Goal: Transaction & Acquisition: Book appointment/travel/reservation

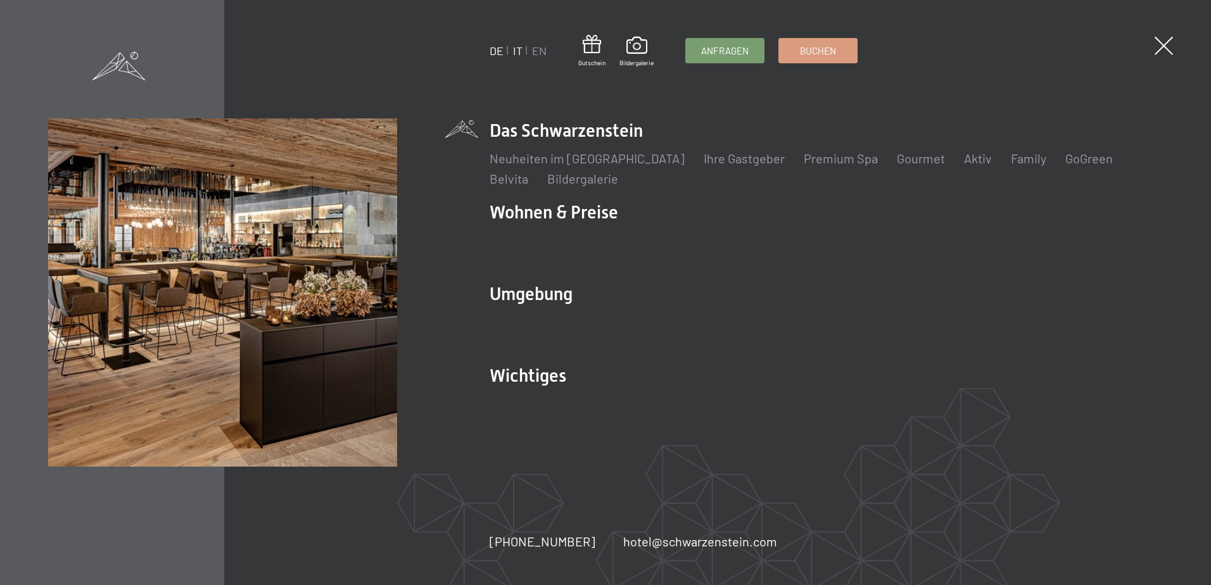
click at [516, 51] on link "IT" at bounding box center [518, 51] width 10 height 14
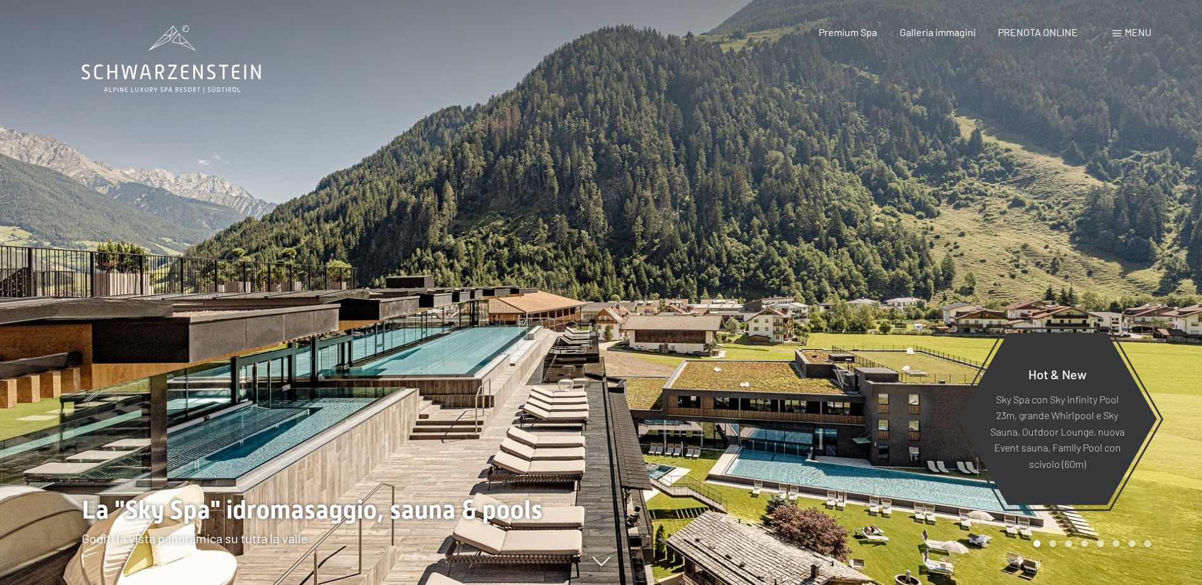
click at [1118, 30] on div "Menu" at bounding box center [1132, 32] width 39 height 14
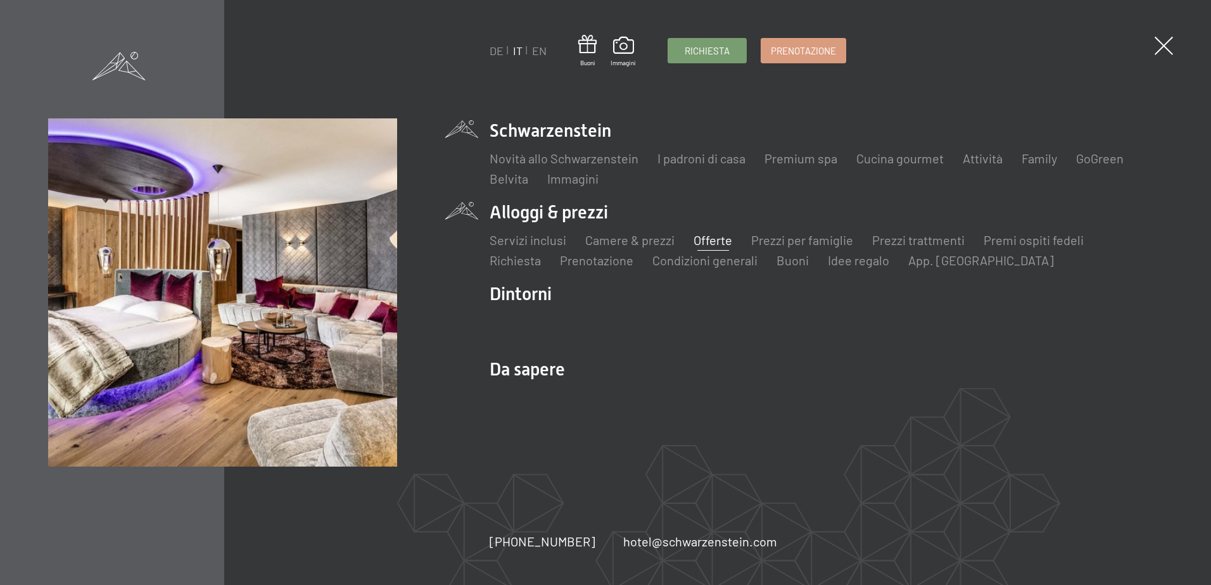
click at [706, 239] on link "Offerte" at bounding box center [713, 240] width 39 height 15
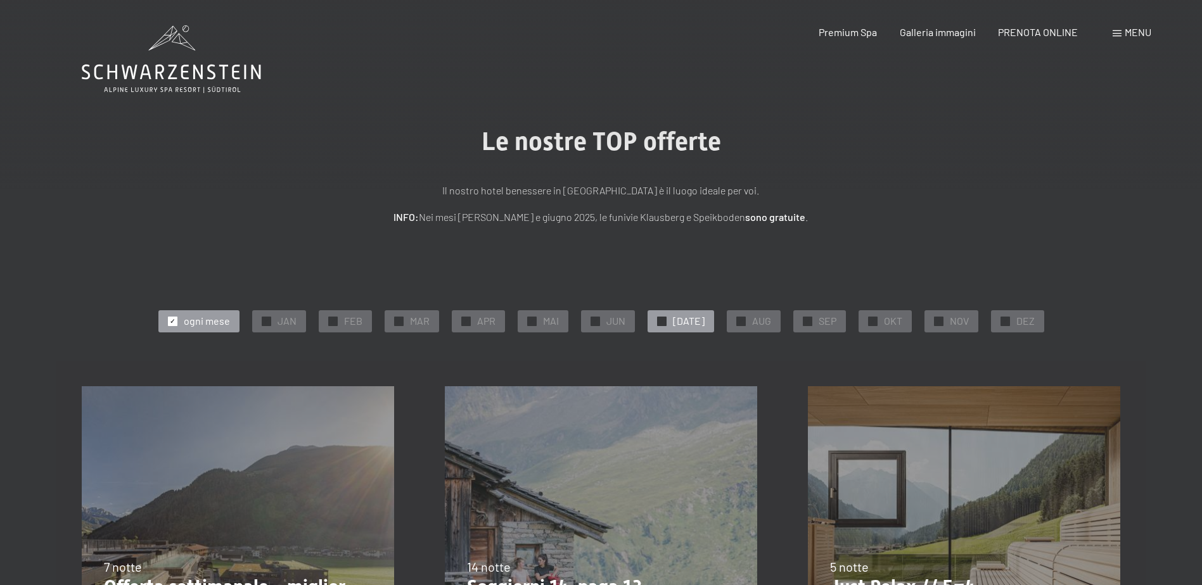
click at [664, 321] on span "✓" at bounding box center [661, 321] width 5 height 9
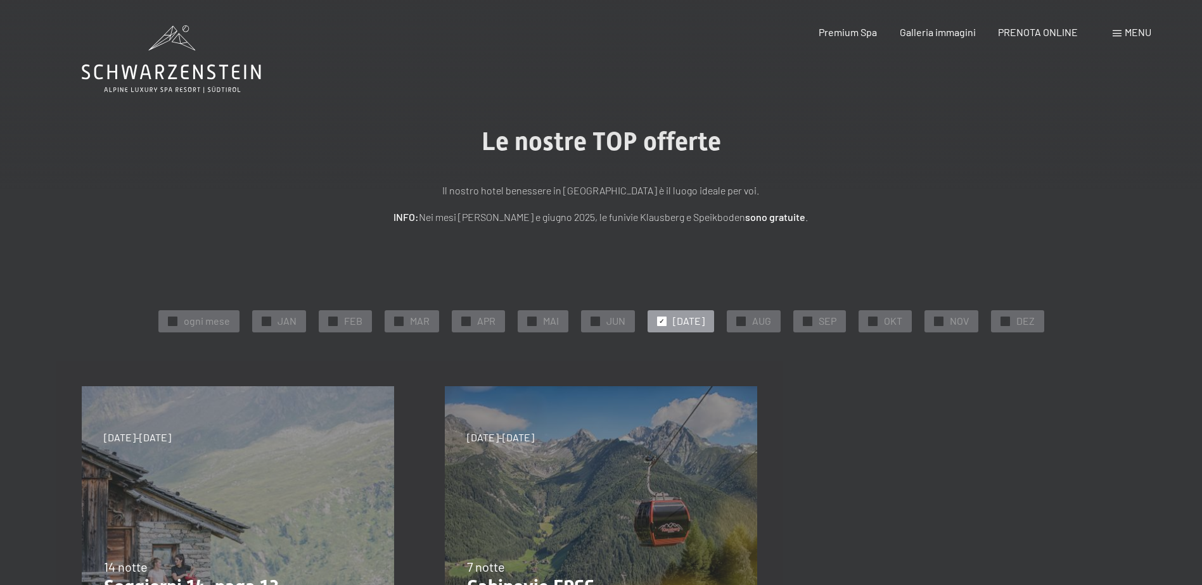
click at [664, 319] on span "✓" at bounding box center [661, 321] width 5 height 9
click at [468, 320] on span "✓" at bounding box center [465, 321] width 5 height 9
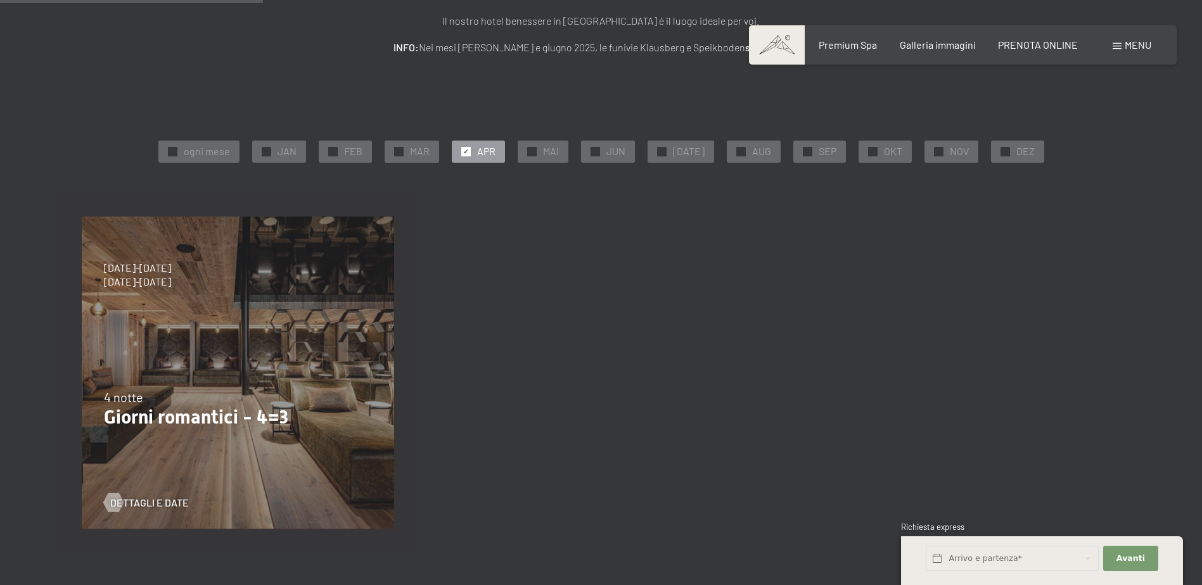
scroll to position [253, 0]
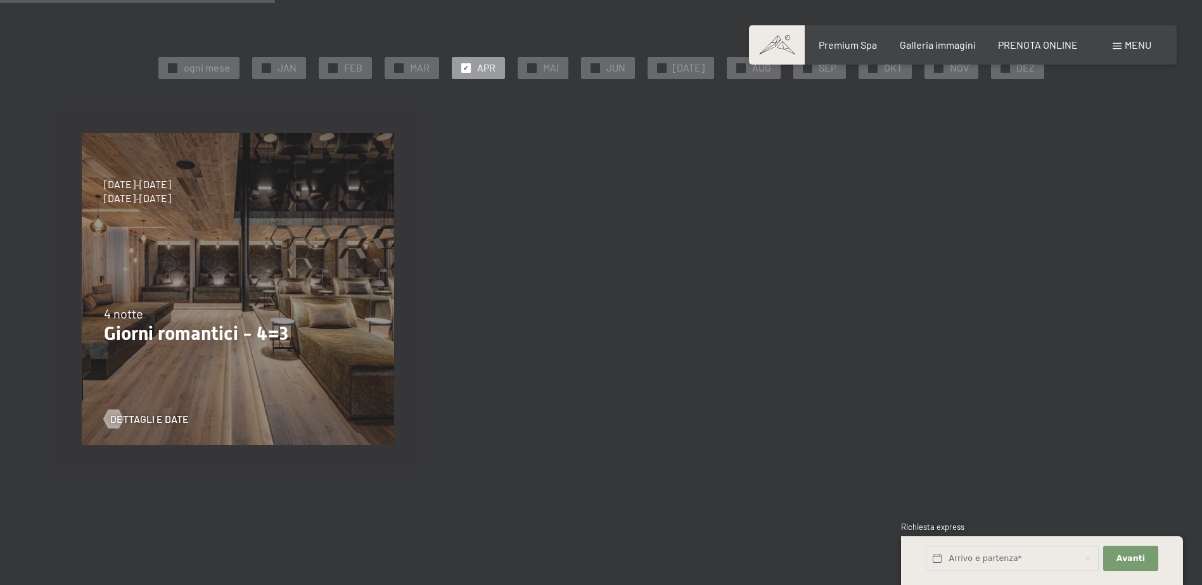
drag, startPoint x: 102, startPoint y: 198, endPoint x: 191, endPoint y: 207, distance: 89.1
click at [191, 207] on div "9/11/2025-5/12/2025 8/12/2025-19/12/2025 11/1/2026-23/1/2026 8/3/2026-27/3/2026…" at bounding box center [237, 289] width 363 height 363
click at [123, 413] on span "Dettagli e Date" at bounding box center [162, 419] width 79 height 14
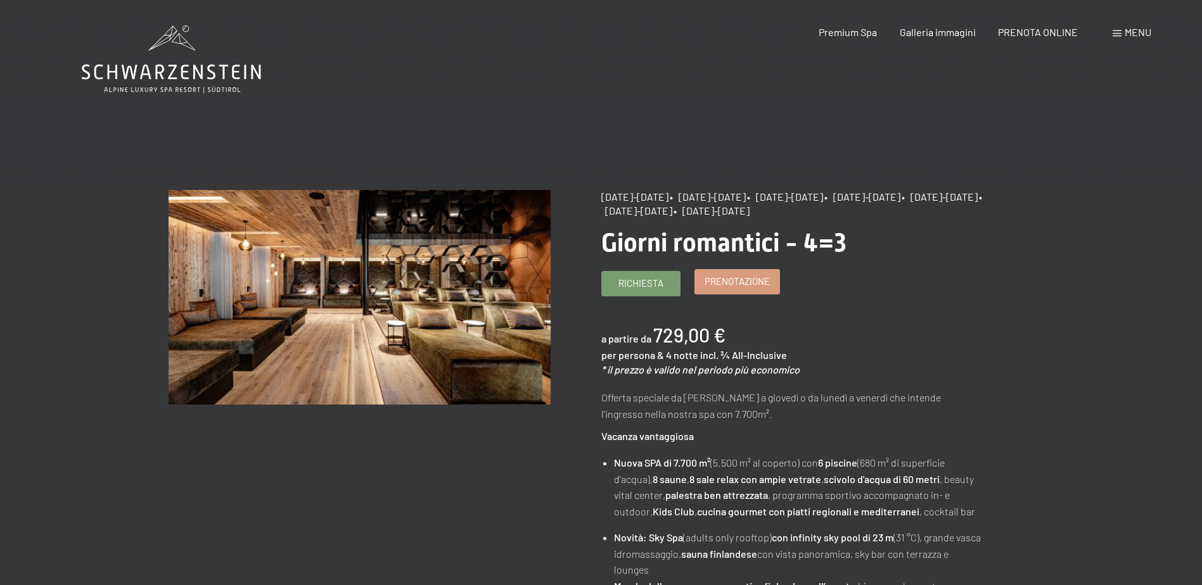
click at [755, 284] on span "Prenotazione" at bounding box center [737, 281] width 65 height 13
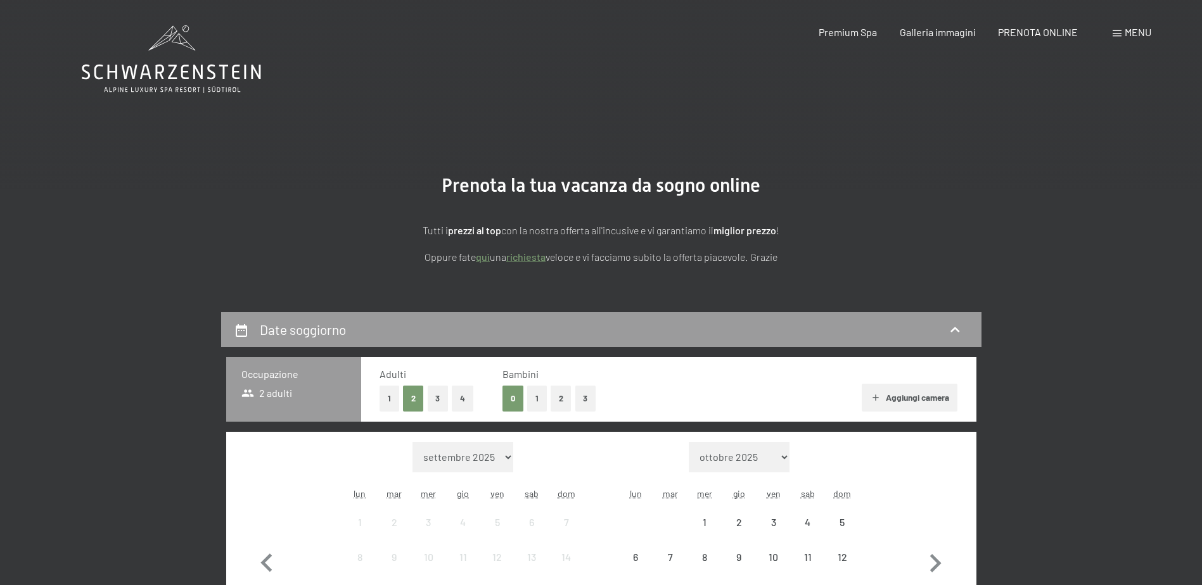
select select "[DATE]"
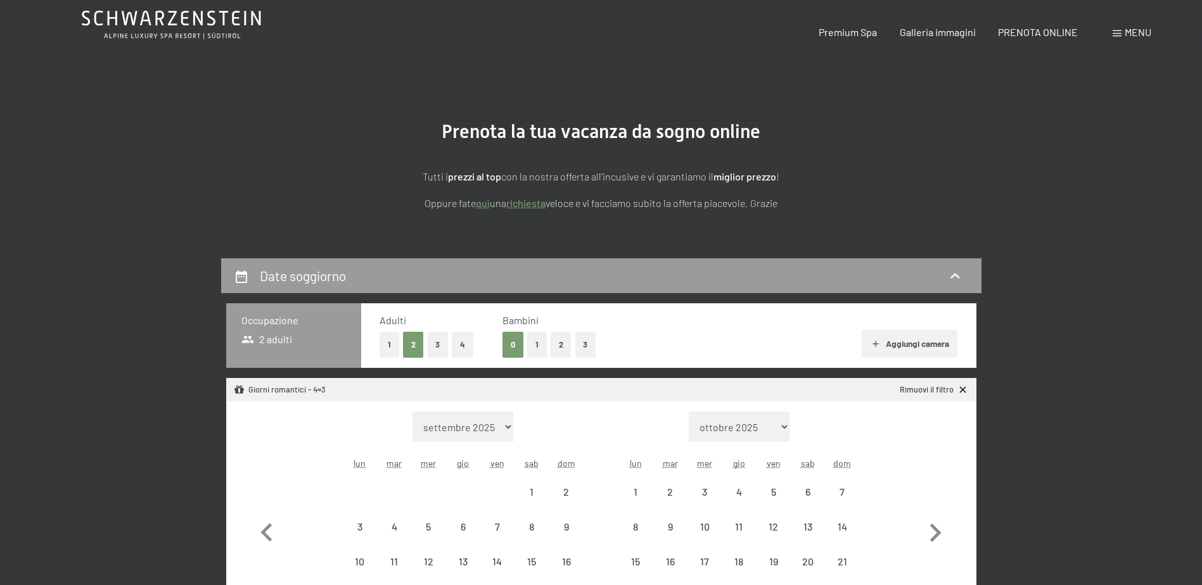
select select "[DATE]"
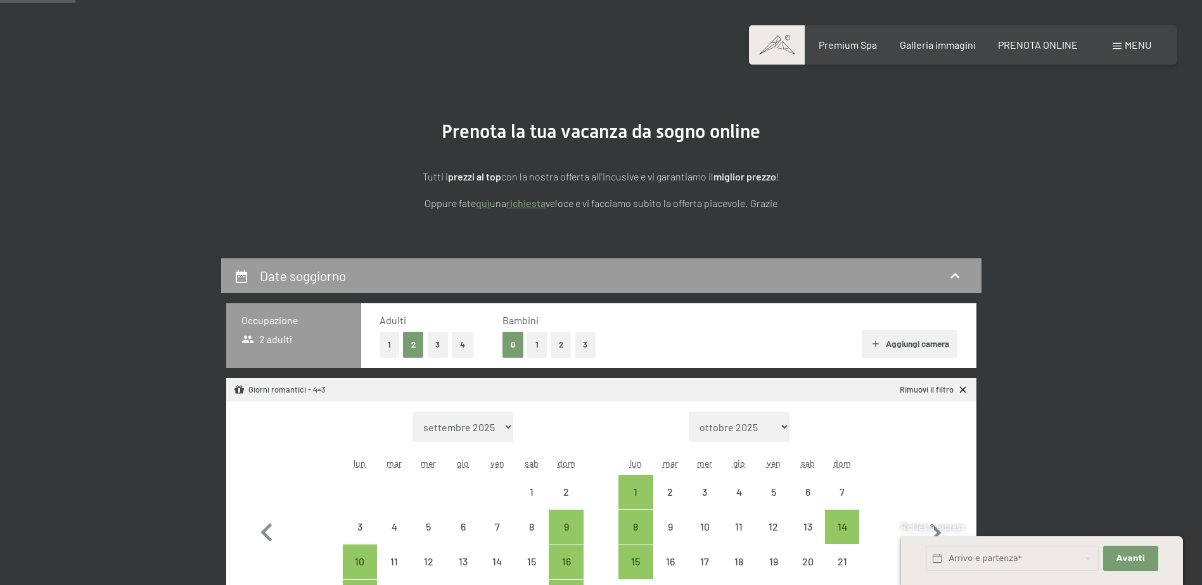
scroll to position [253, 0]
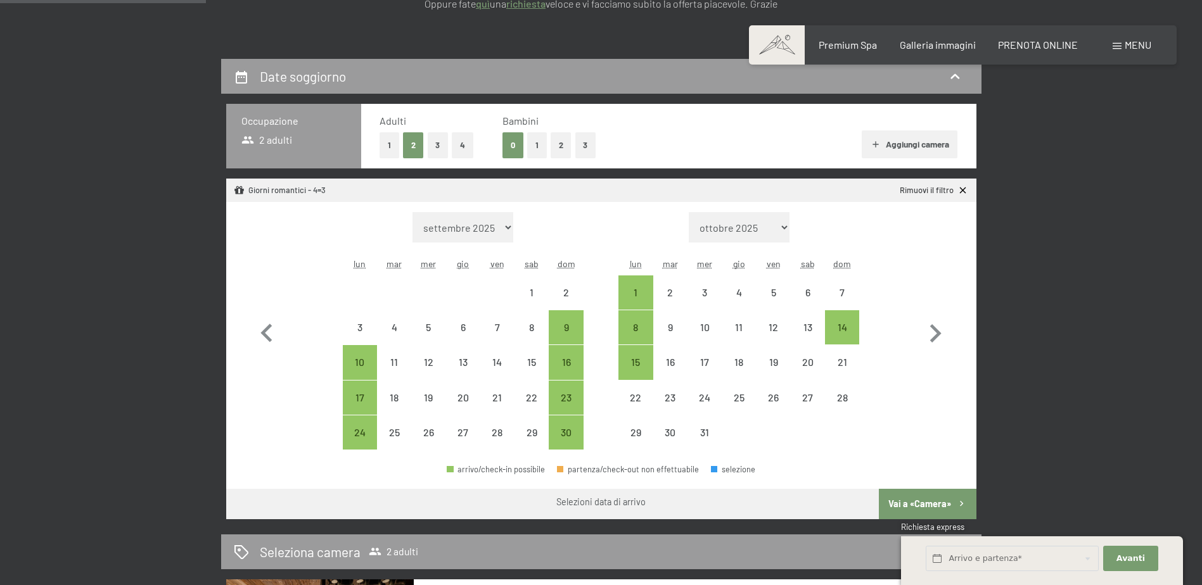
click at [538, 143] on button "1" at bounding box center [537, 145] width 20 height 26
select select "[DATE]"
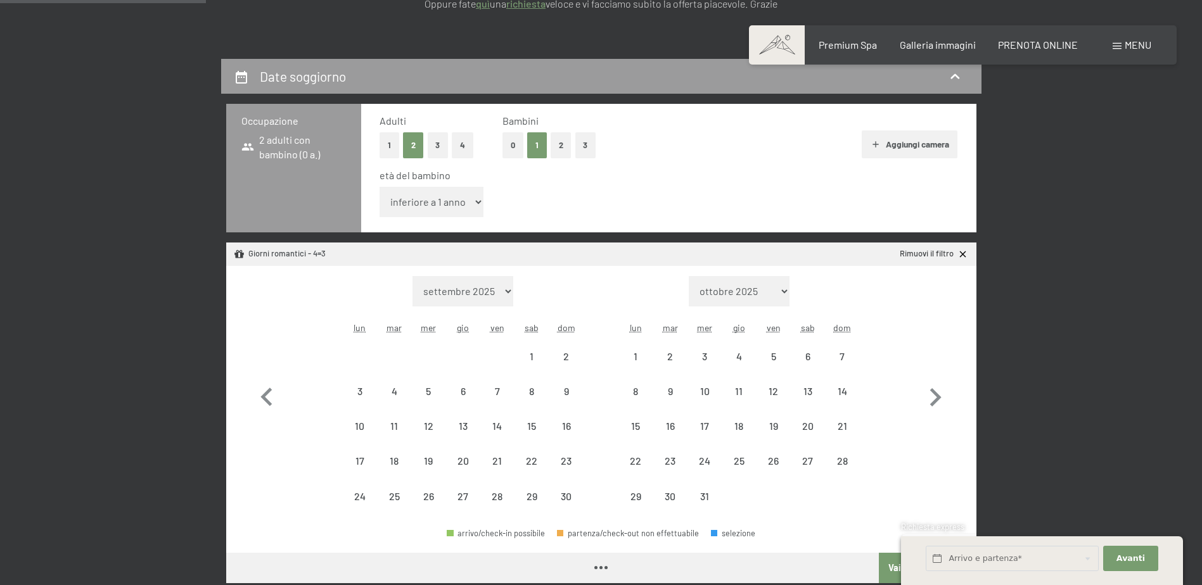
select select "[DATE]"
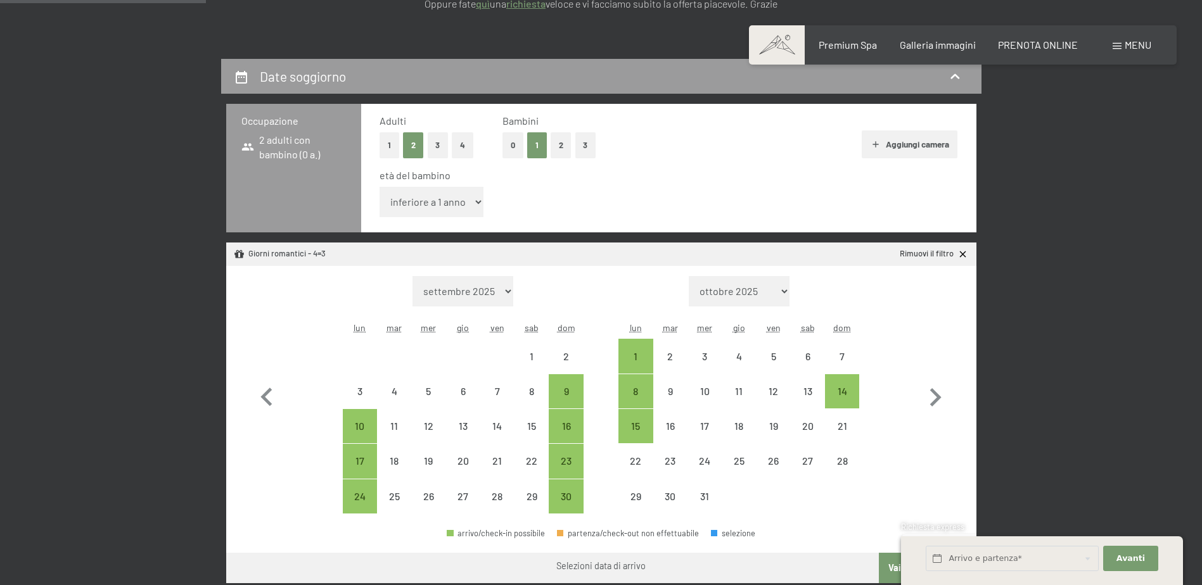
click at [464, 198] on select "inferiore a 1 anno 1 anno 2 anni 3 anni 4 anni 5 anni 6 anni 7 anni 8 anni 9 an…" at bounding box center [432, 202] width 105 height 30
select select "8"
click at [380, 187] on select "inferiore a 1 anno 1 anno 2 anni 3 anni 4 anni 5 anni 6 anni 7 anni 8 anni 9 an…" at bounding box center [432, 202] width 105 height 30
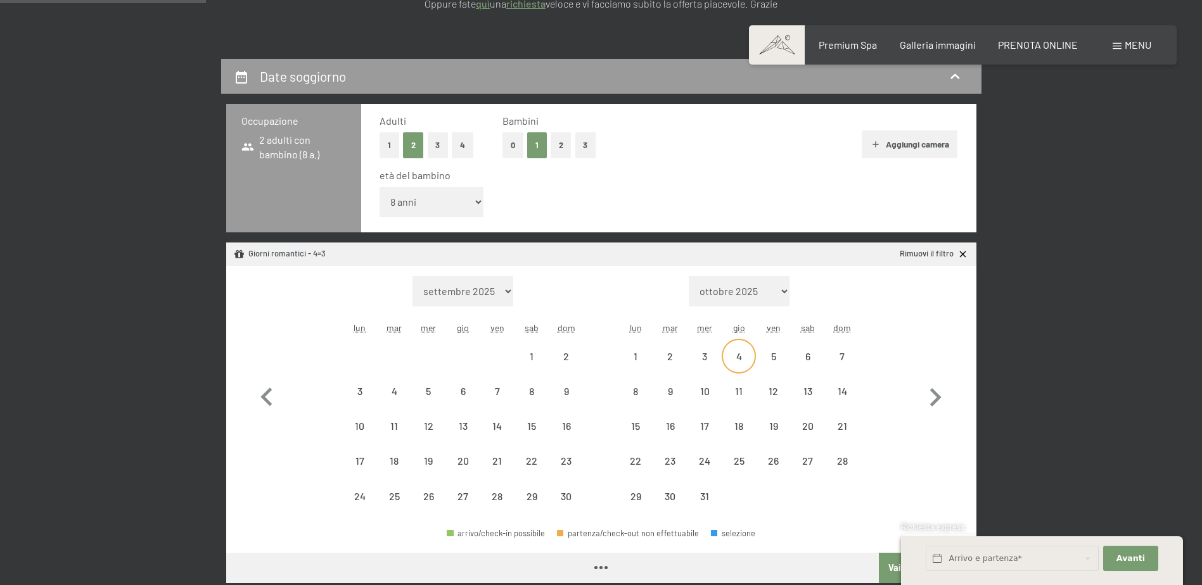
select select "[DATE]"
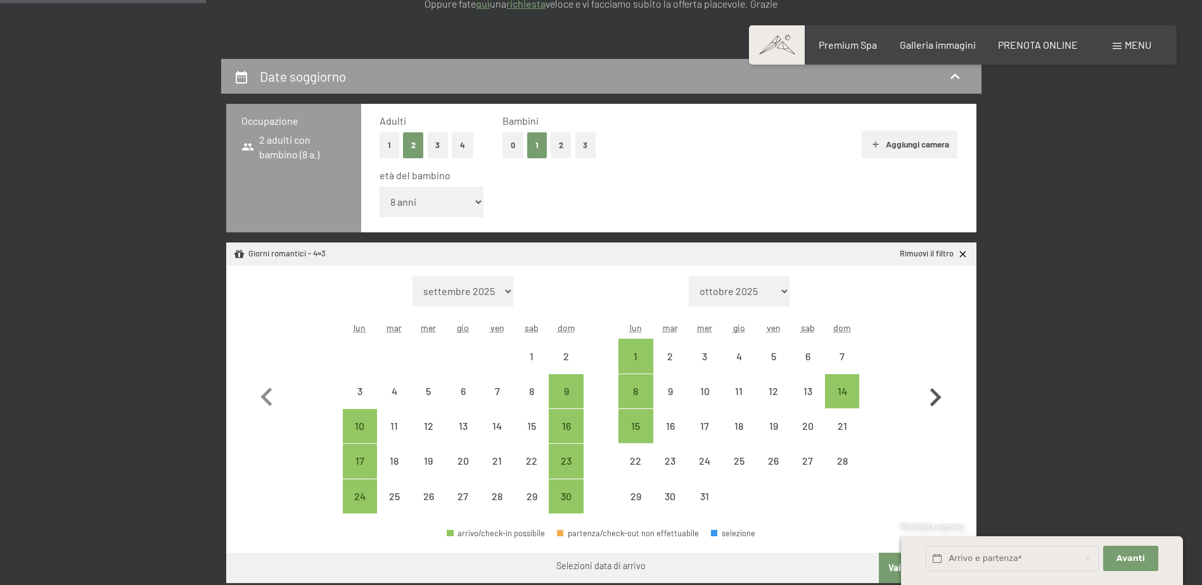
click at [937, 397] on icon "button" at bounding box center [935, 397] width 11 height 18
select select "[DATE]"
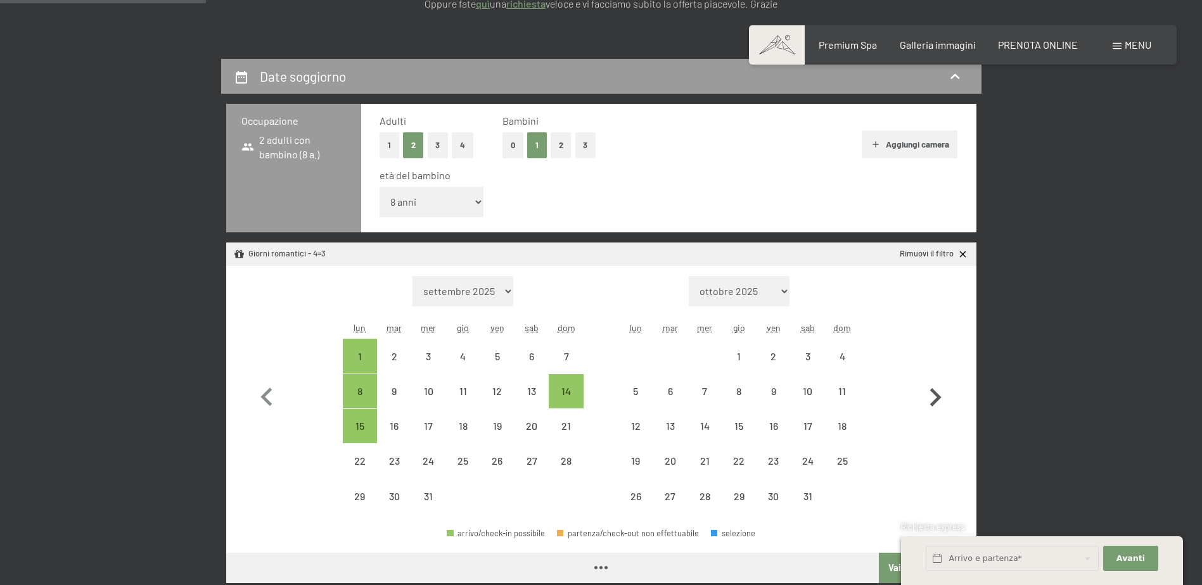
select select "[DATE]"
click at [937, 397] on icon "button" at bounding box center [935, 397] width 11 height 18
select select "[DATE]"
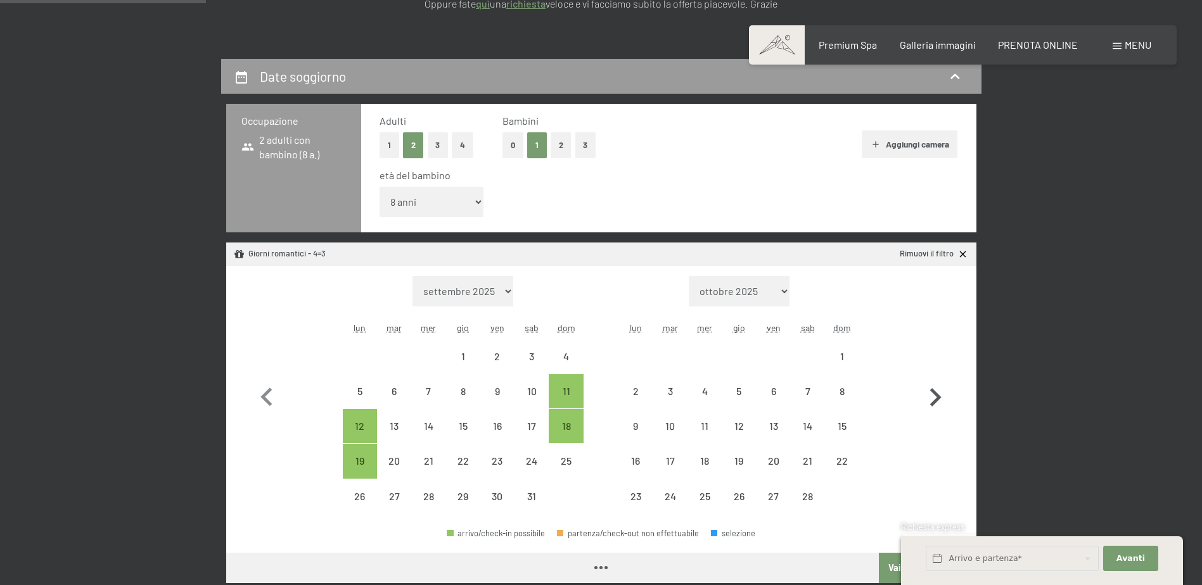
select select "[DATE]"
click at [937, 397] on icon "button" at bounding box center [935, 397] width 11 height 18
select select "[DATE]"
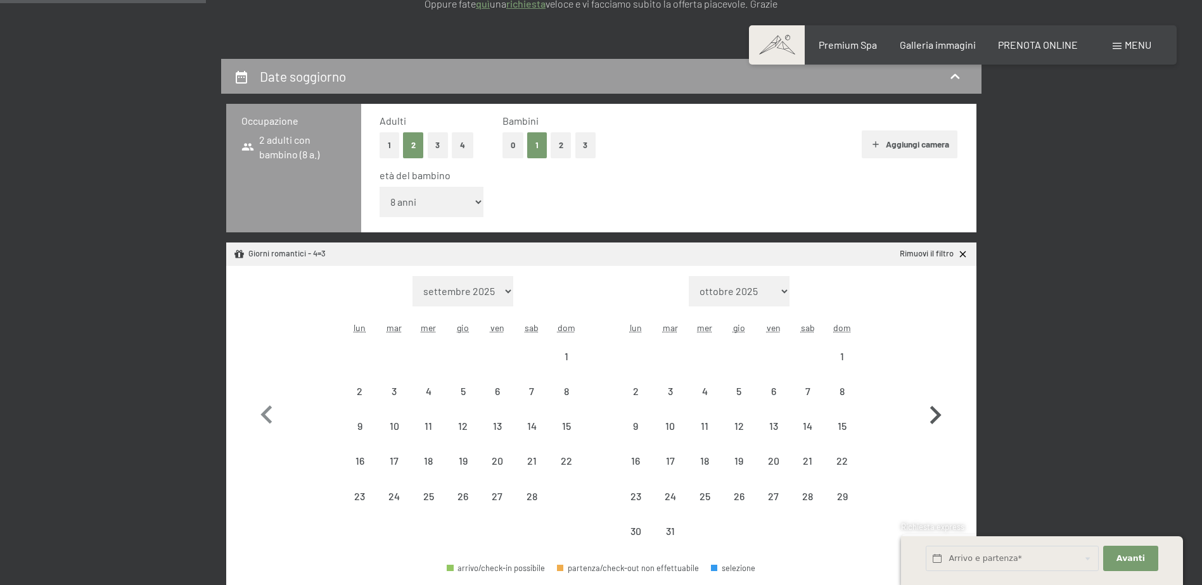
select select "[DATE]"
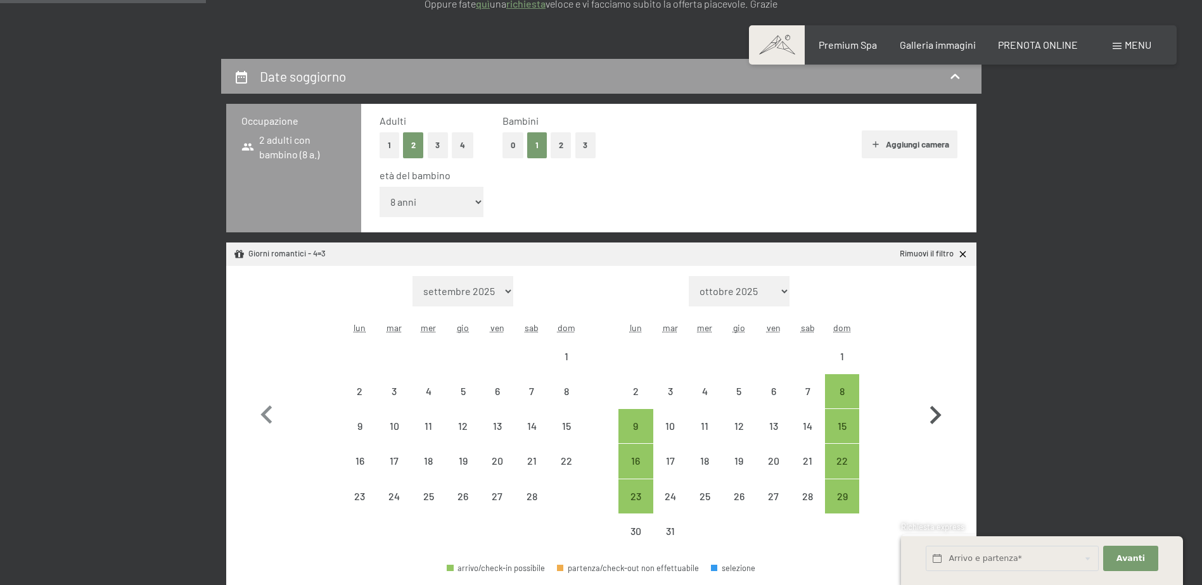
click at [937, 397] on icon "button" at bounding box center [935, 415] width 37 height 37
select select "[DATE]"
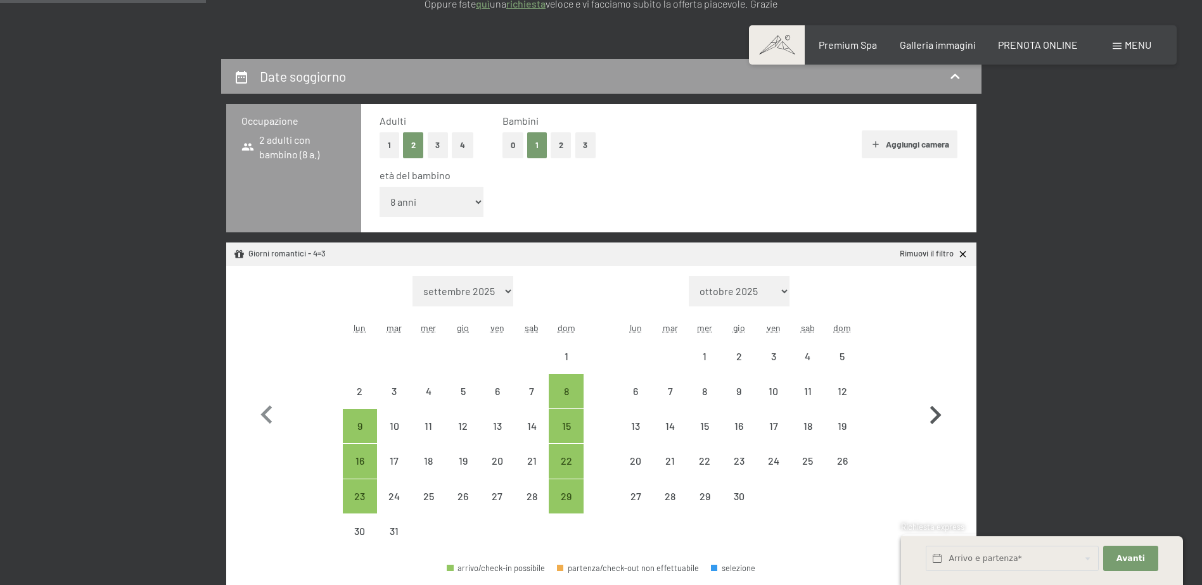
select select "[DATE]"
click at [636, 393] on div "6" at bounding box center [636, 402] width 32 height 32
select select "[DATE]"
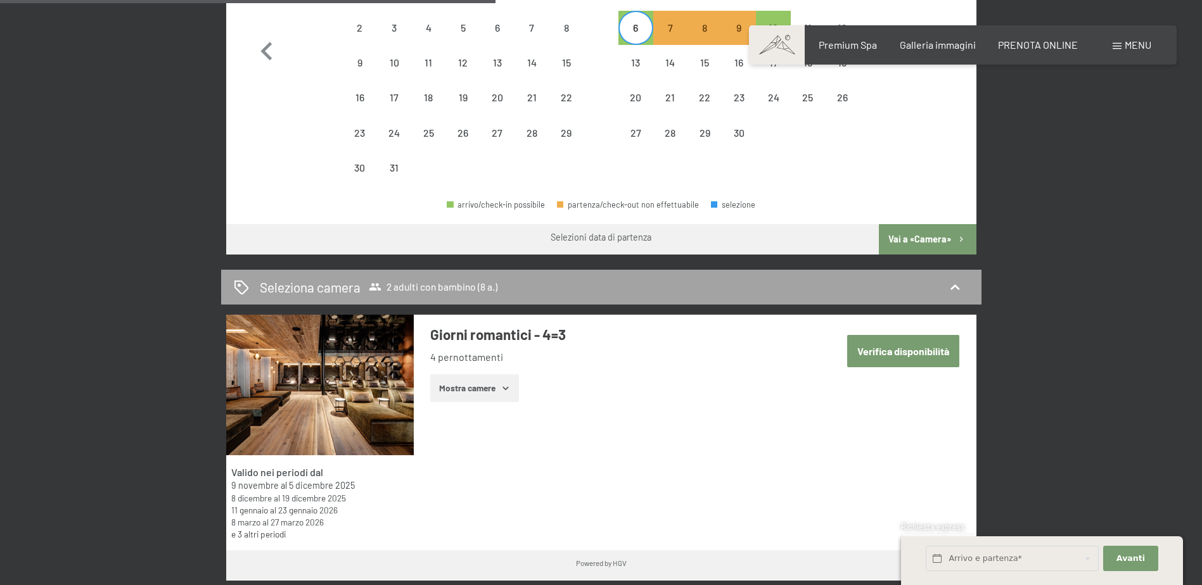
scroll to position [824, 0]
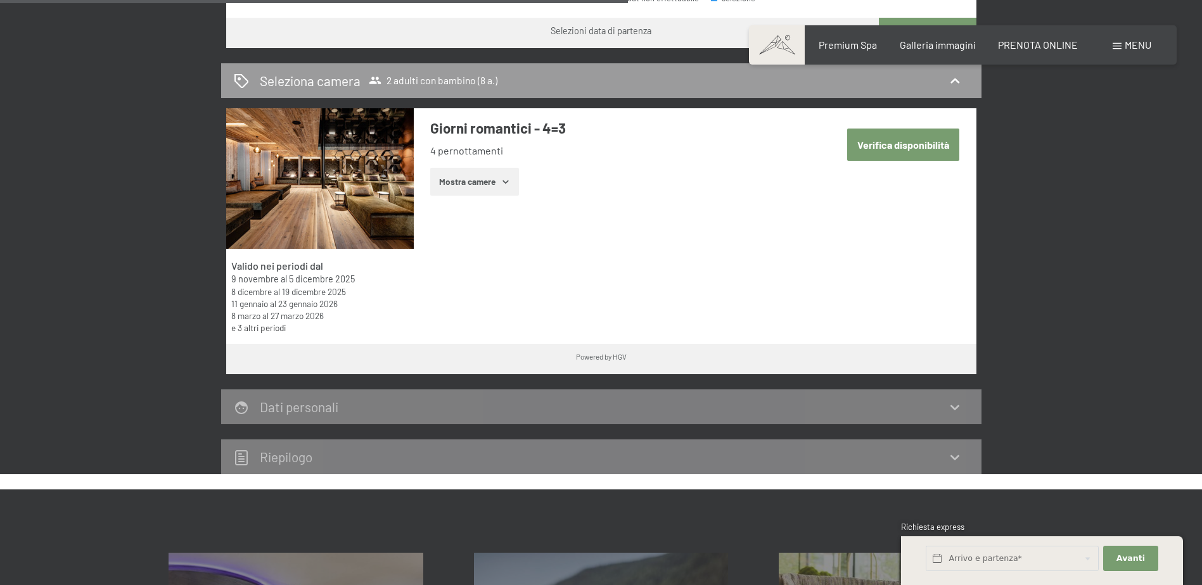
click at [914, 136] on button "Verifica disponibilità" at bounding box center [903, 145] width 112 height 32
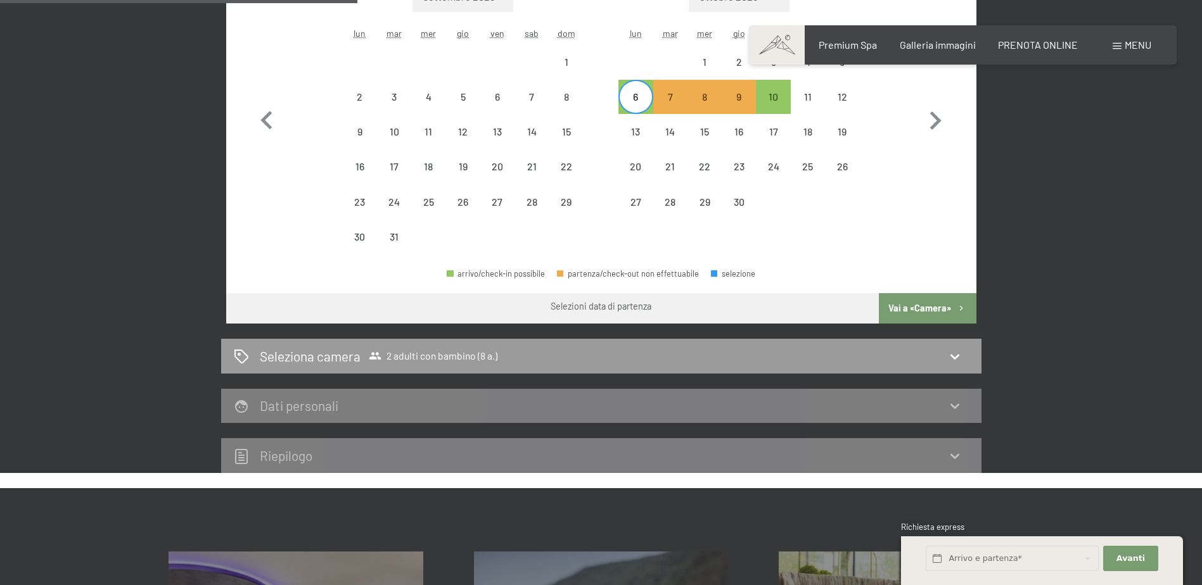
scroll to position [376, 0]
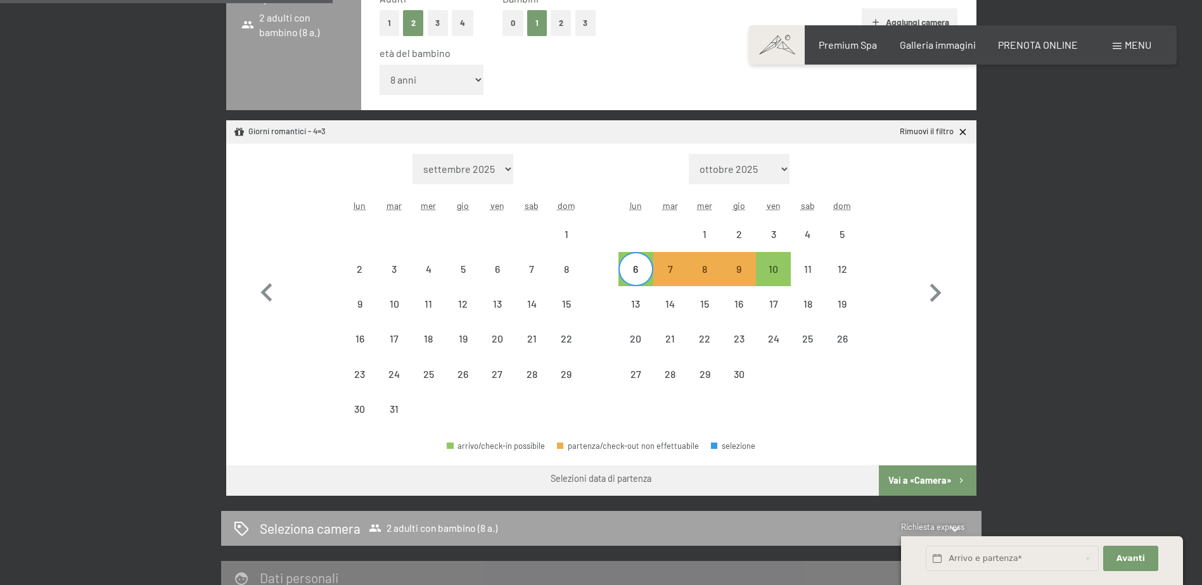
click at [294, 528] on h2 "Seleziona camera" at bounding box center [310, 529] width 101 height 18
select select "[DATE]"
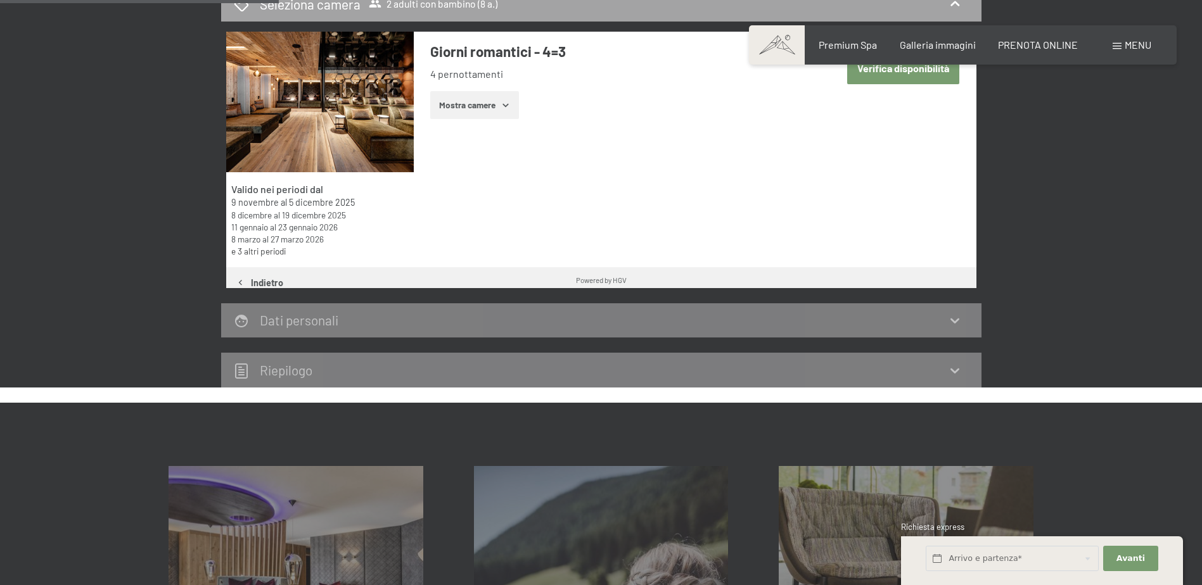
scroll to position [312, 0]
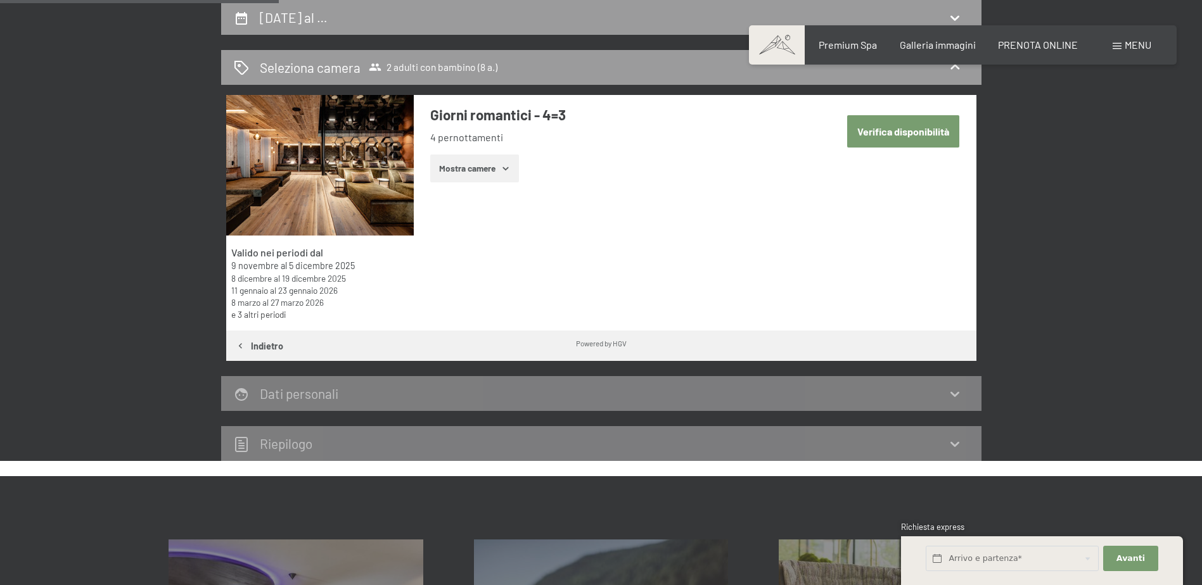
click at [504, 173] on icon "button" at bounding box center [506, 168] width 10 height 10
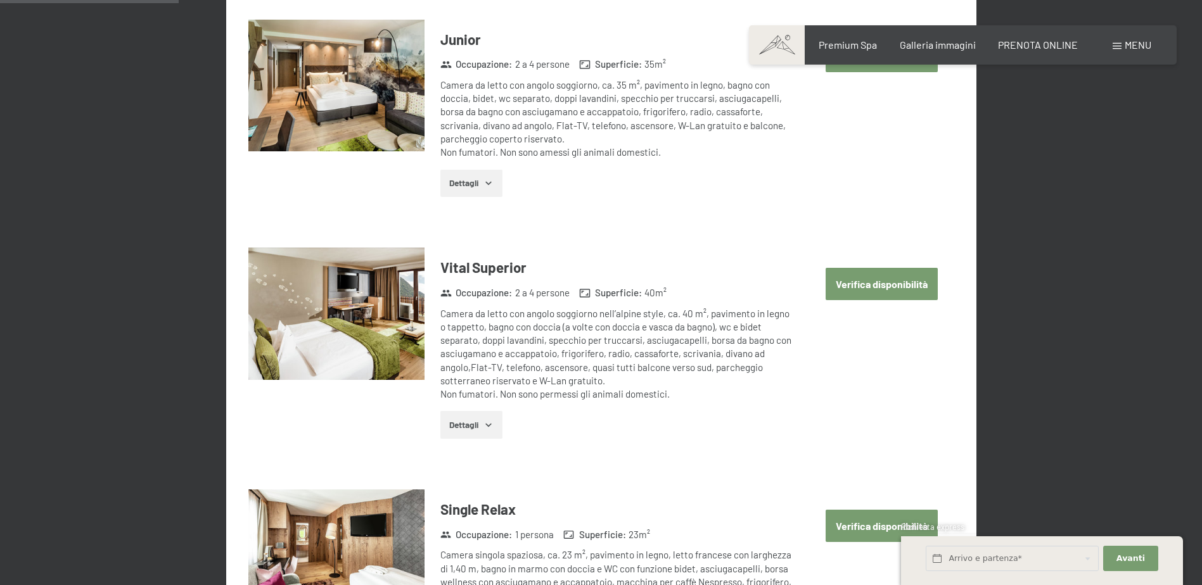
scroll to position [693, 0]
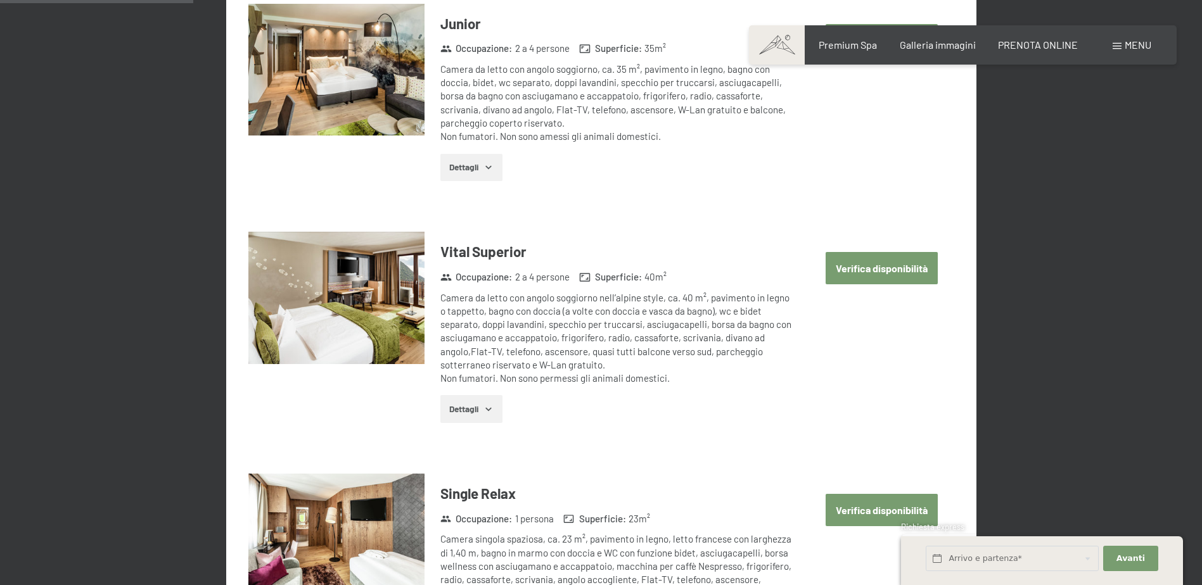
click at [905, 267] on button "Verifica disponibilità" at bounding box center [882, 268] width 112 height 32
select select "8"
select select "[DATE]"
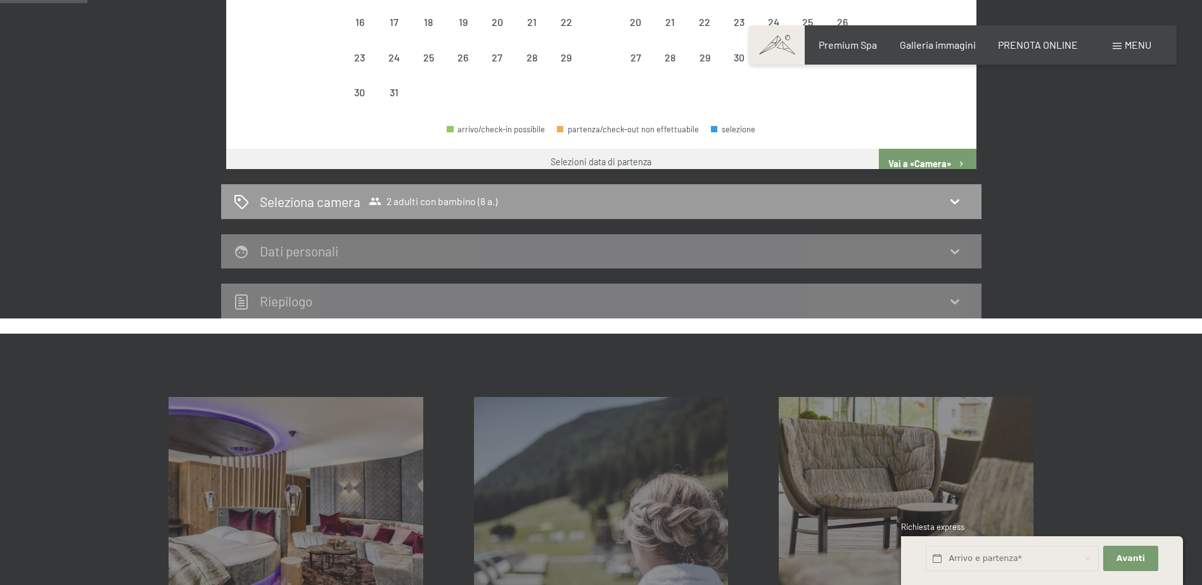
scroll to position [312, 0]
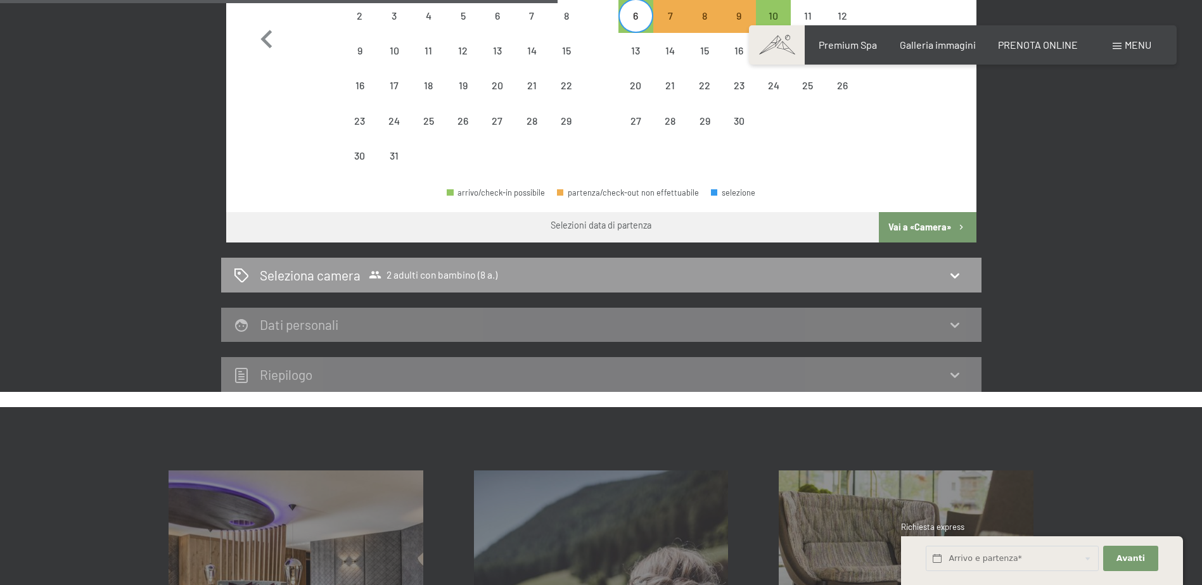
click at [928, 226] on button "Vai a «Camera»" at bounding box center [927, 227] width 97 height 30
select select "[DATE]"
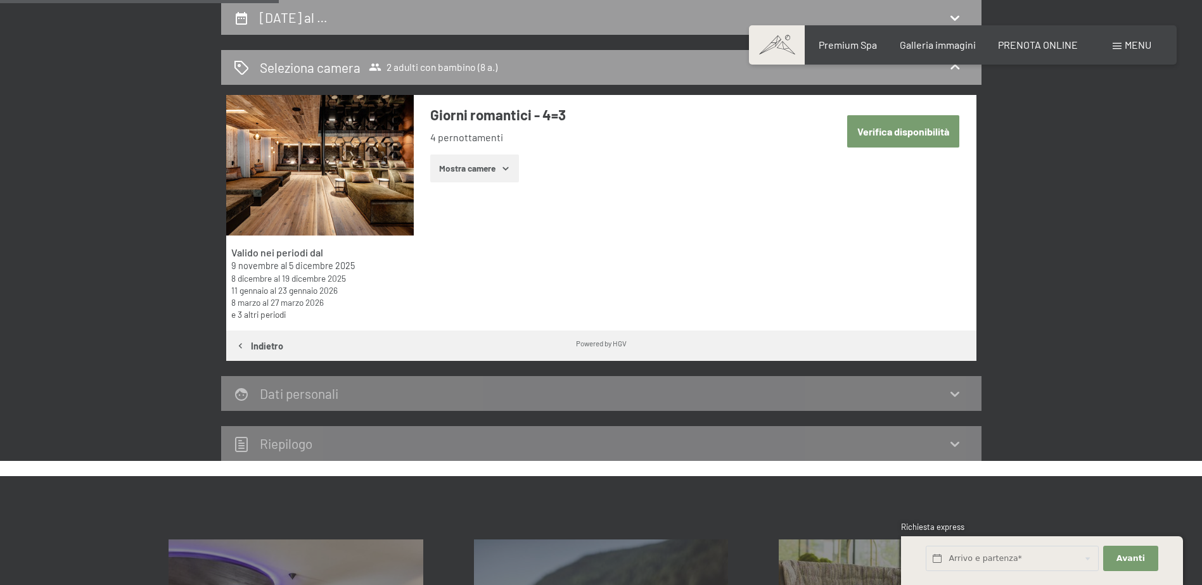
click at [506, 172] on icon "button" at bounding box center [506, 168] width 10 height 10
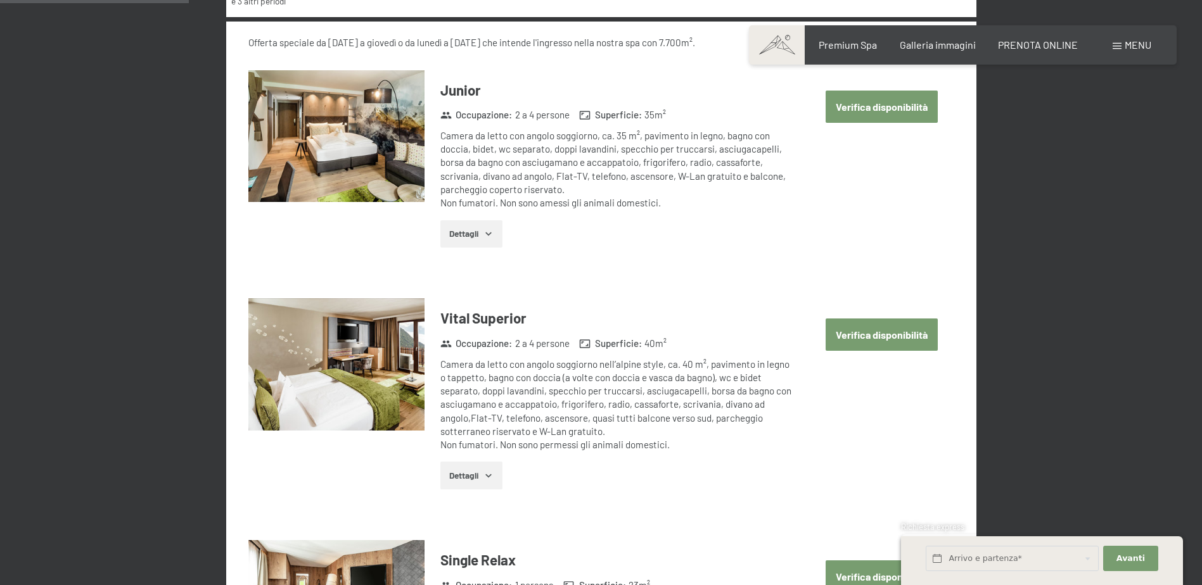
scroll to position [693, 0]
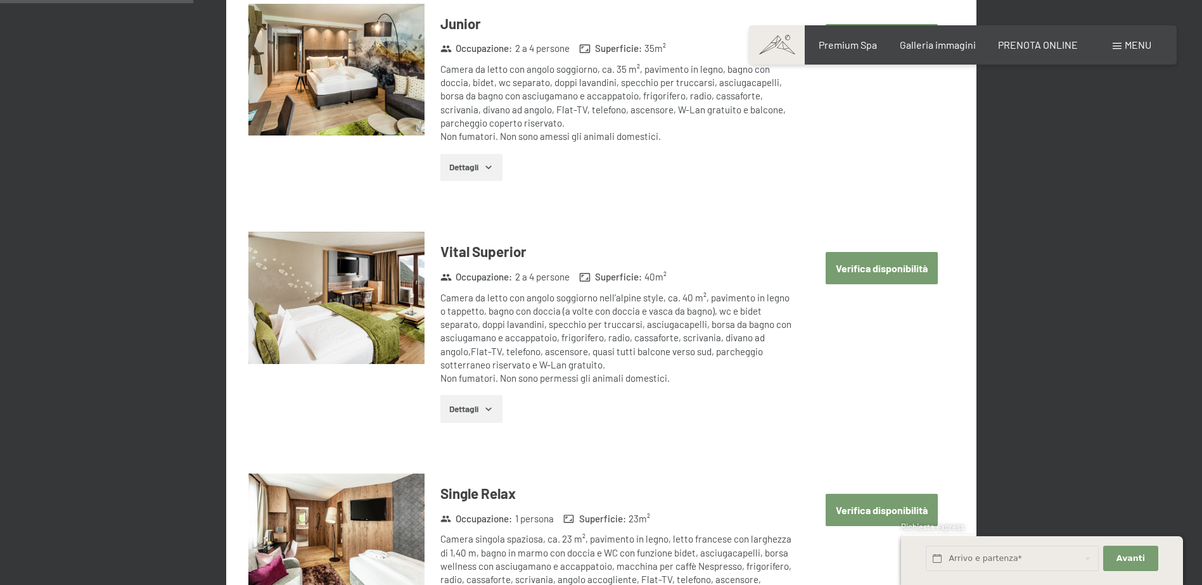
click at [491, 410] on icon "button" at bounding box center [488, 409] width 6 height 3
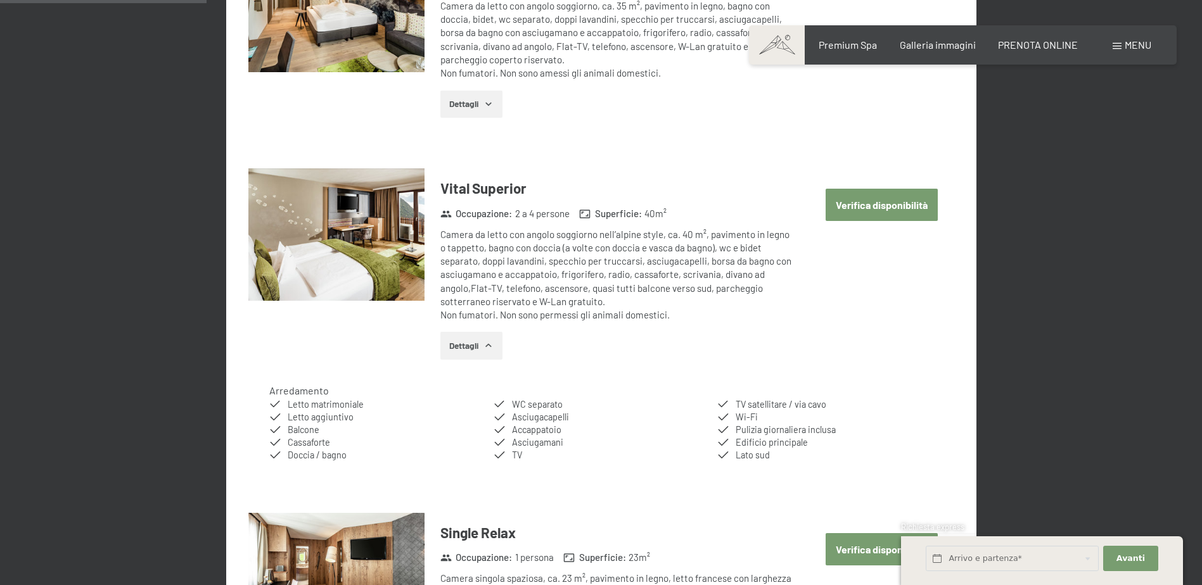
click at [880, 211] on button "Verifica disponibilità" at bounding box center [882, 205] width 112 height 32
select select "8"
select select "[DATE]"
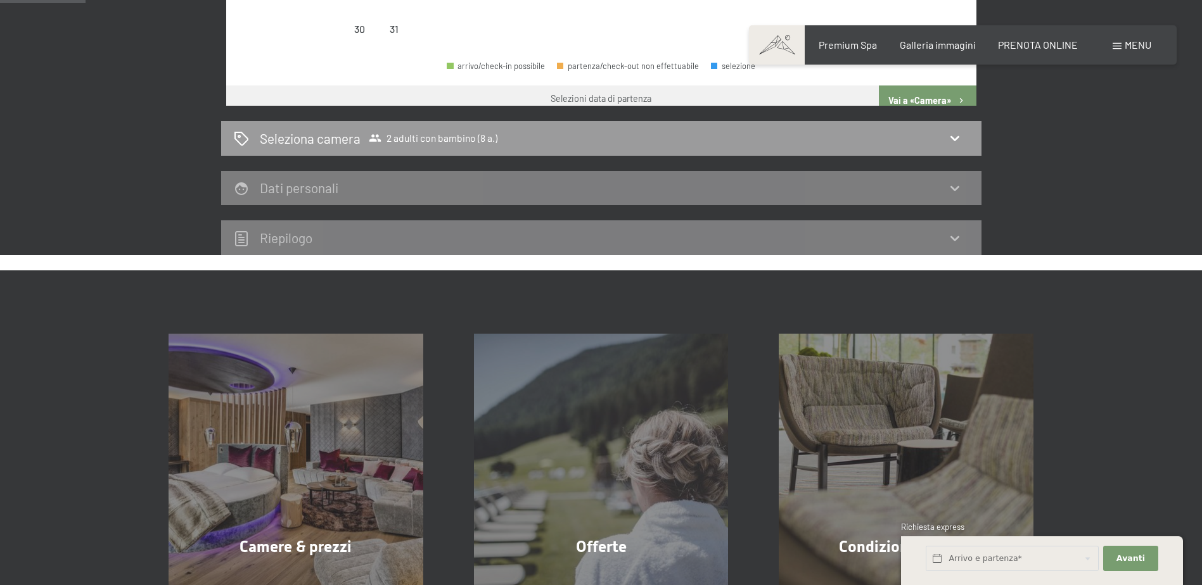
scroll to position [312, 0]
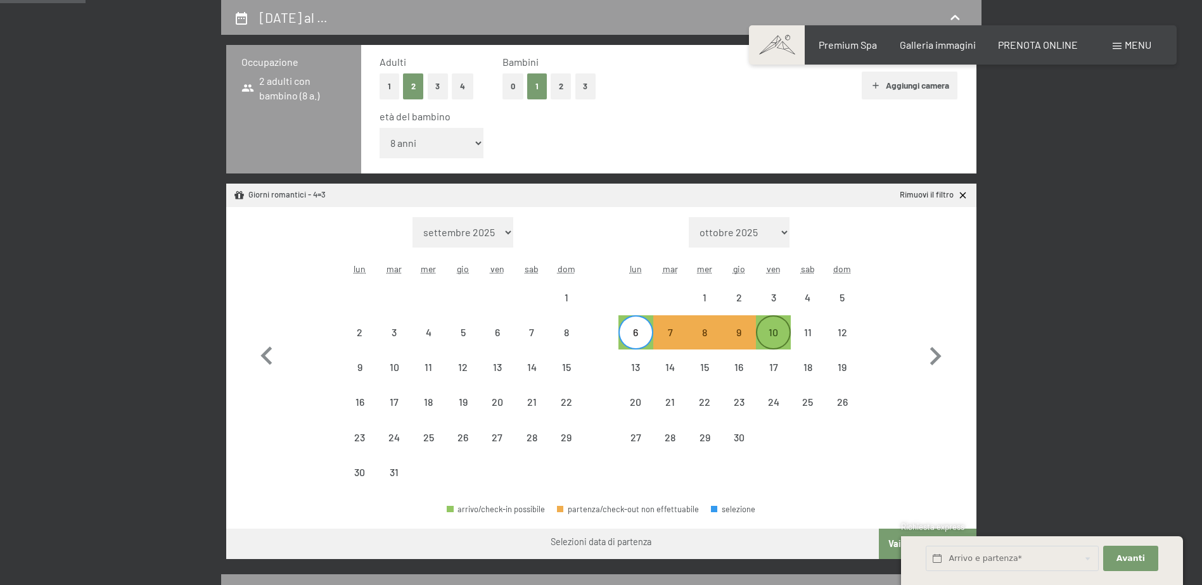
click at [782, 334] on div "10" at bounding box center [773, 344] width 32 height 32
select select "[DATE]"
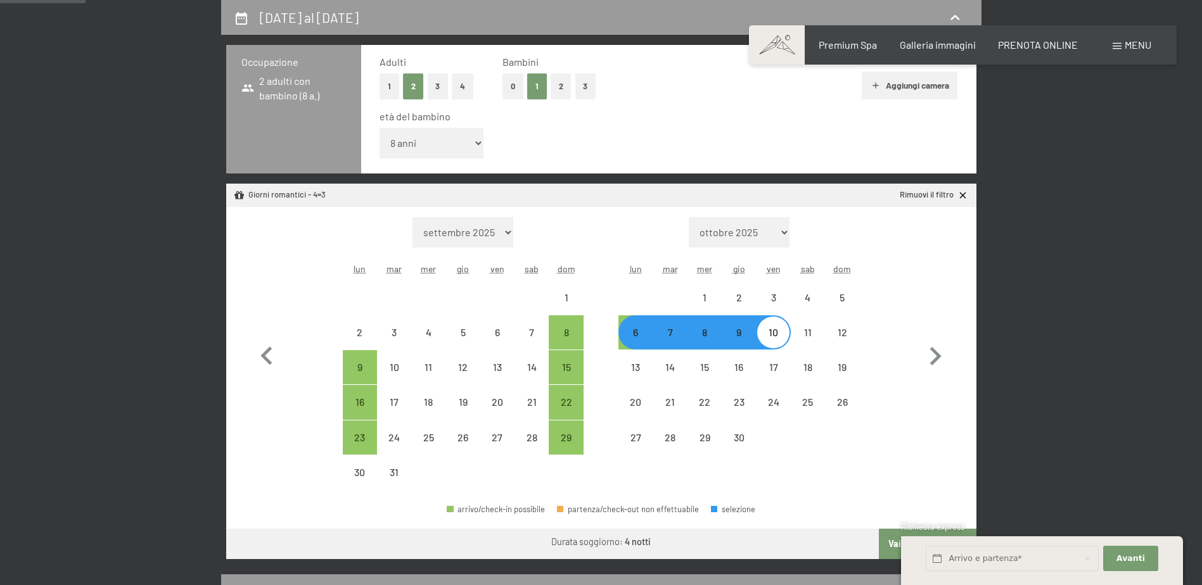
select select "[DATE]"
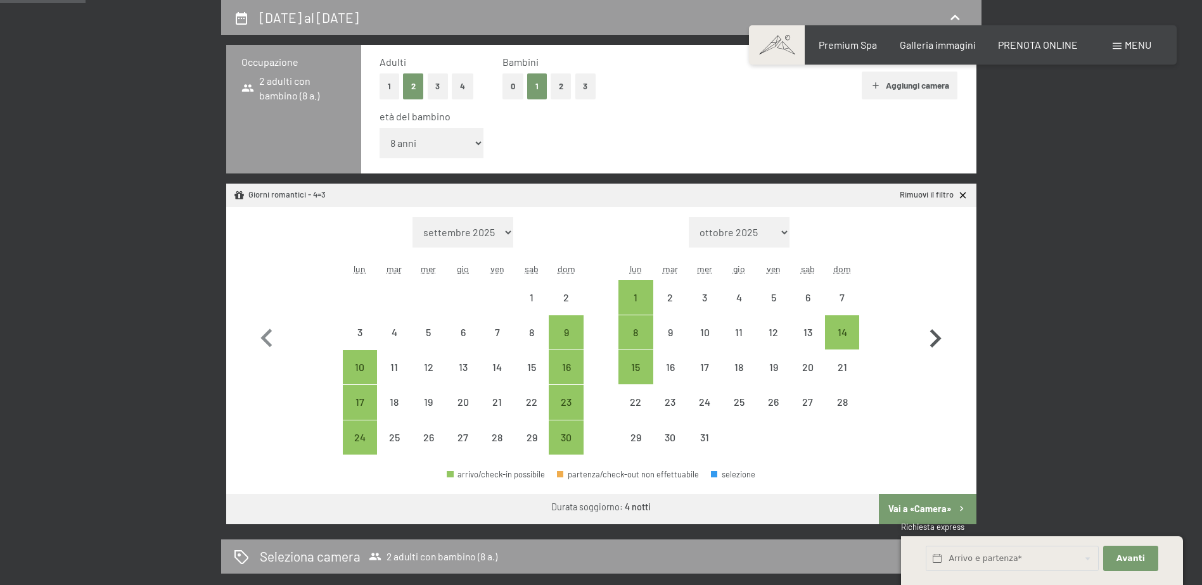
click at [936, 335] on icon "button" at bounding box center [935, 338] width 11 height 18
select select "[DATE]"
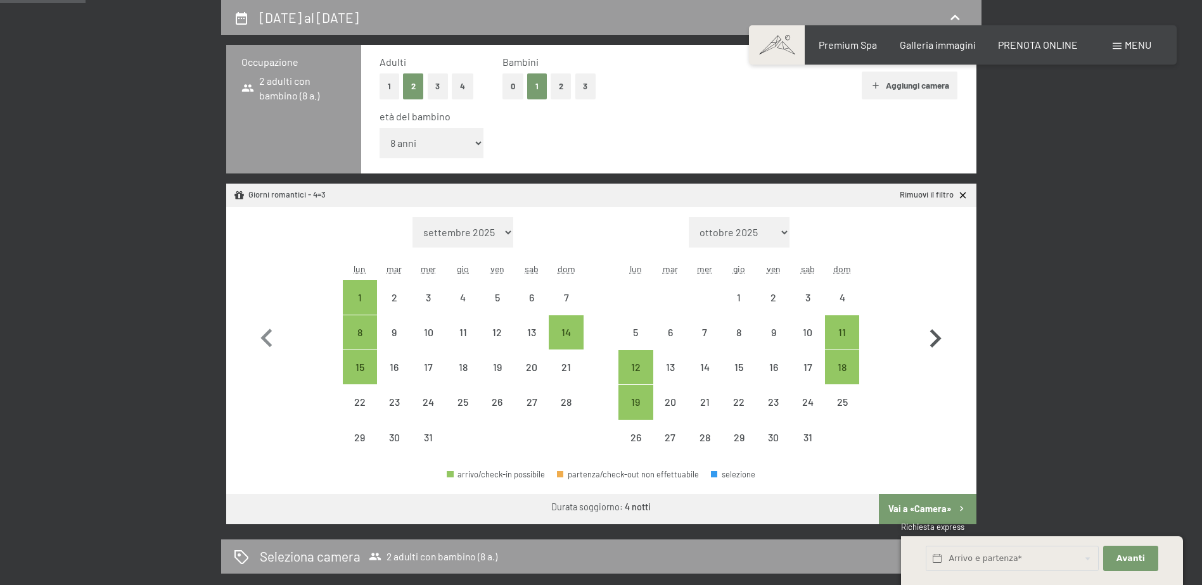
click at [936, 335] on icon "button" at bounding box center [935, 338] width 11 height 18
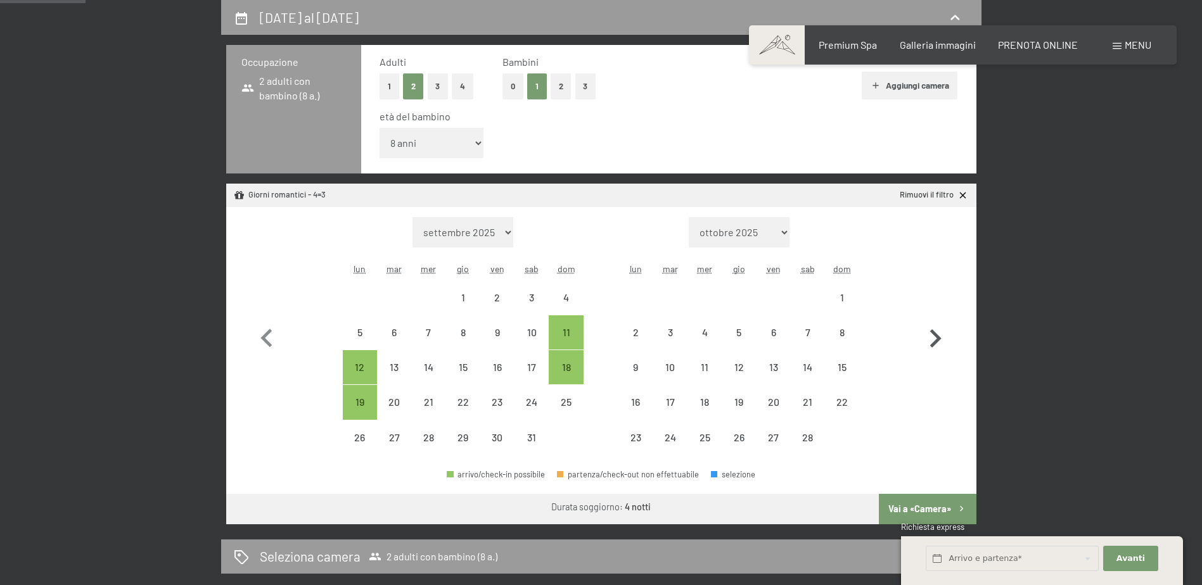
click at [936, 335] on icon "button" at bounding box center [935, 338] width 11 height 18
select select "[DATE]"
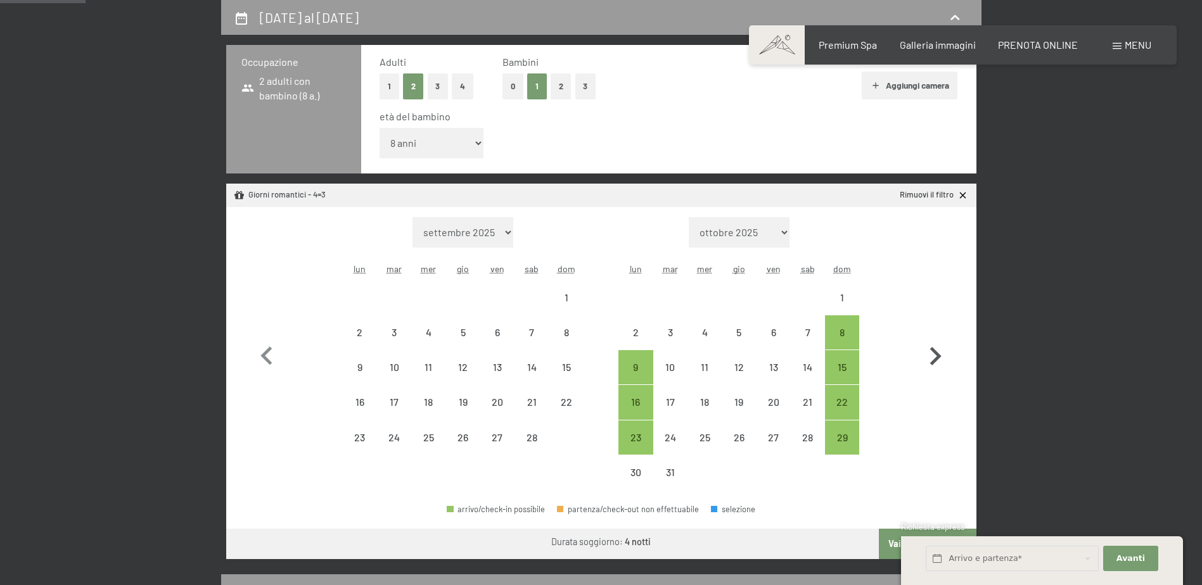
click at [936, 335] on button "button" at bounding box center [935, 353] width 37 height 273
select select "[DATE]"
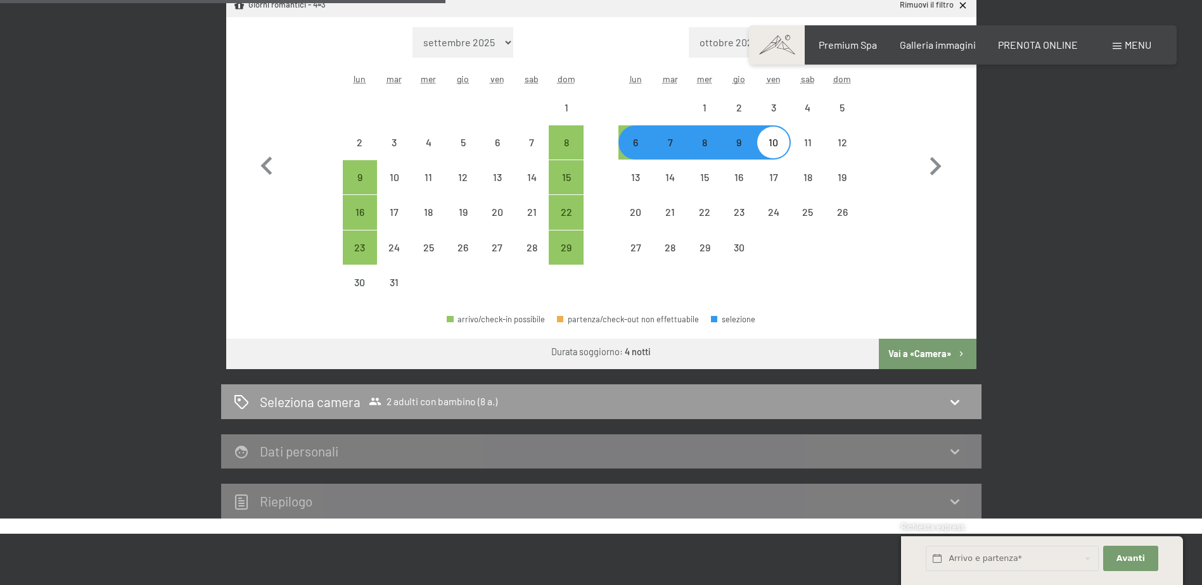
click at [925, 354] on button "Vai a «Camera»" at bounding box center [927, 354] width 97 height 30
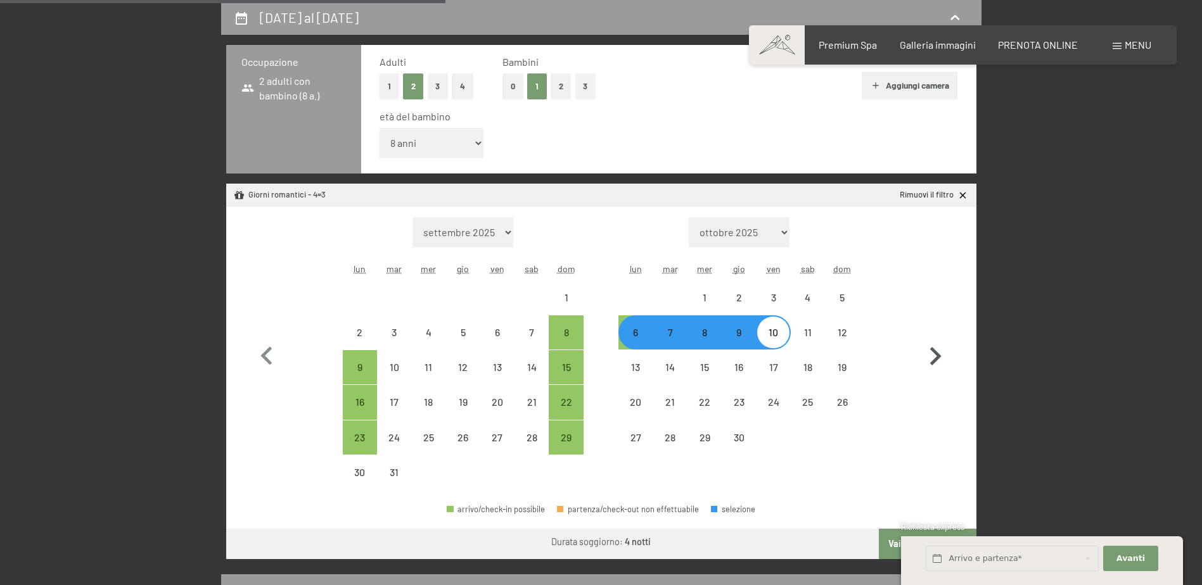
select select "[DATE]"
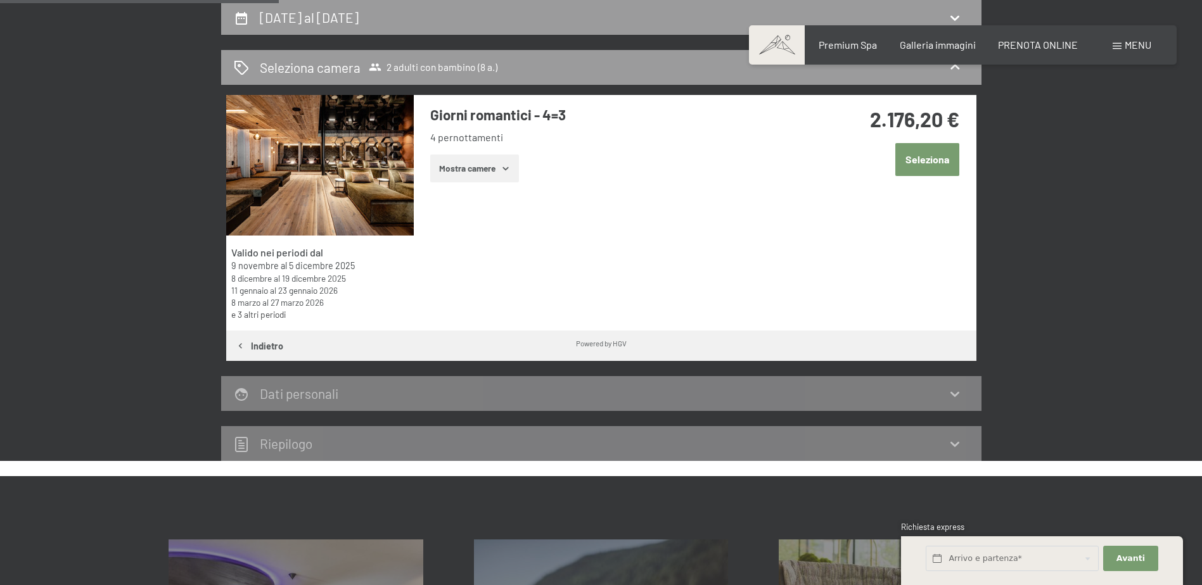
click at [514, 171] on button "Mostra camere" at bounding box center [474, 169] width 89 height 28
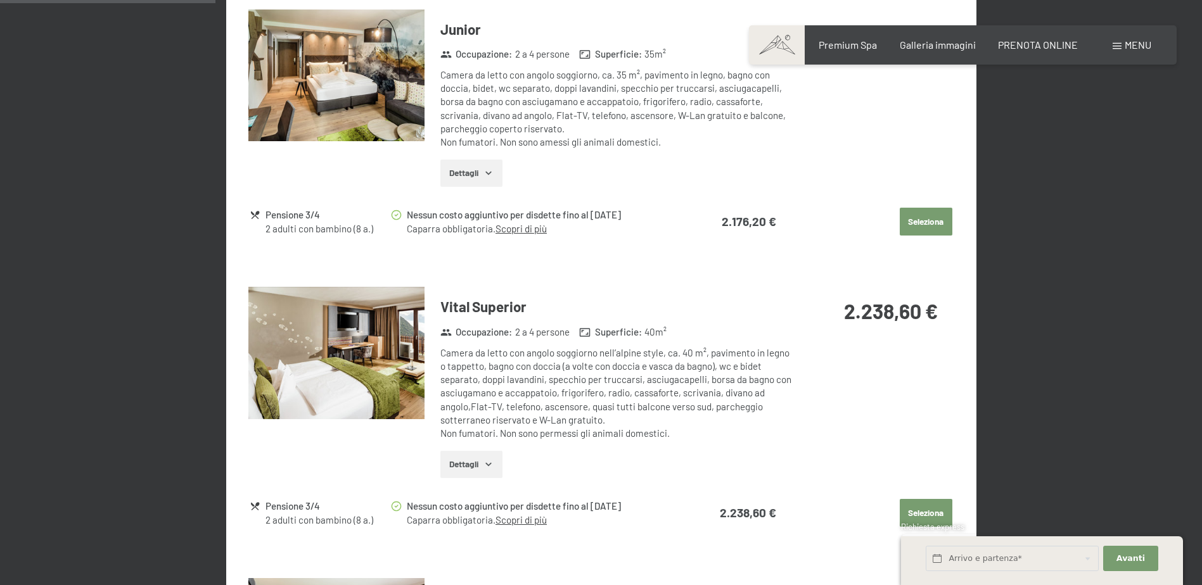
scroll to position [693, 0]
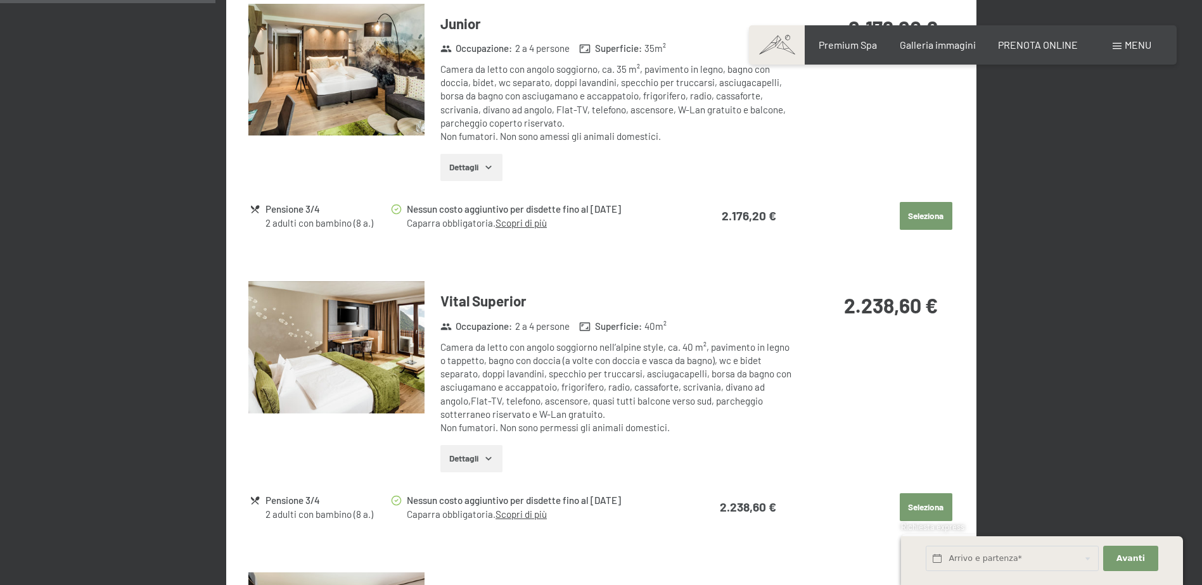
click at [492, 461] on icon "button" at bounding box center [488, 459] width 10 height 10
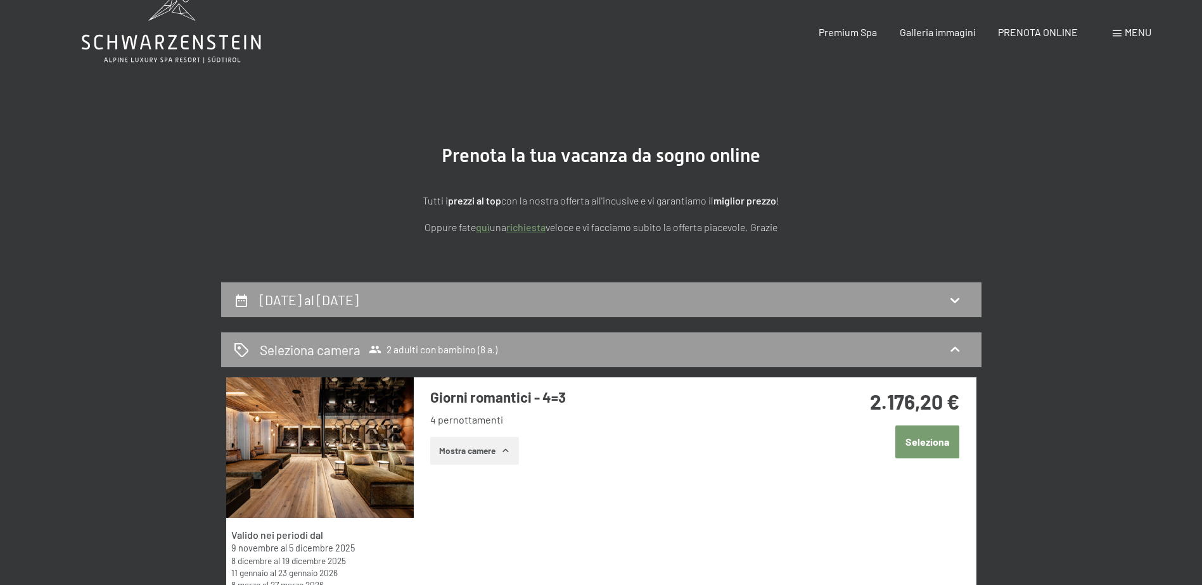
scroll to position [0, 0]
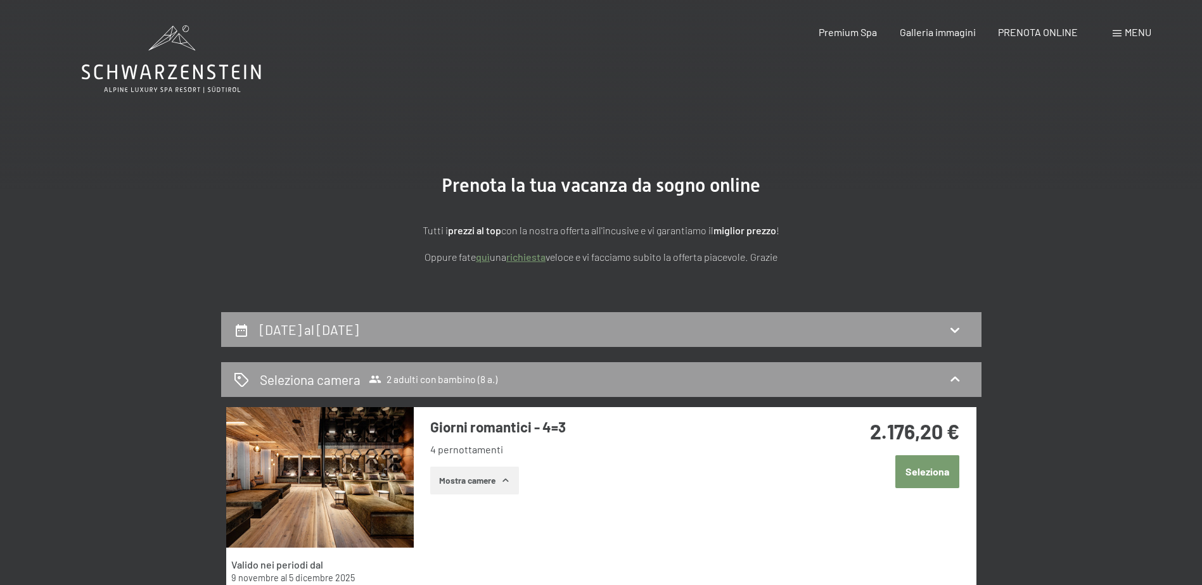
click at [863, 246] on div "Tutti i prezzi al top con la nostra offerta all'incusive e vi garantiamo il mig…" at bounding box center [601, 243] width 634 height 42
